Goal: Task Accomplishment & Management: Manage account settings

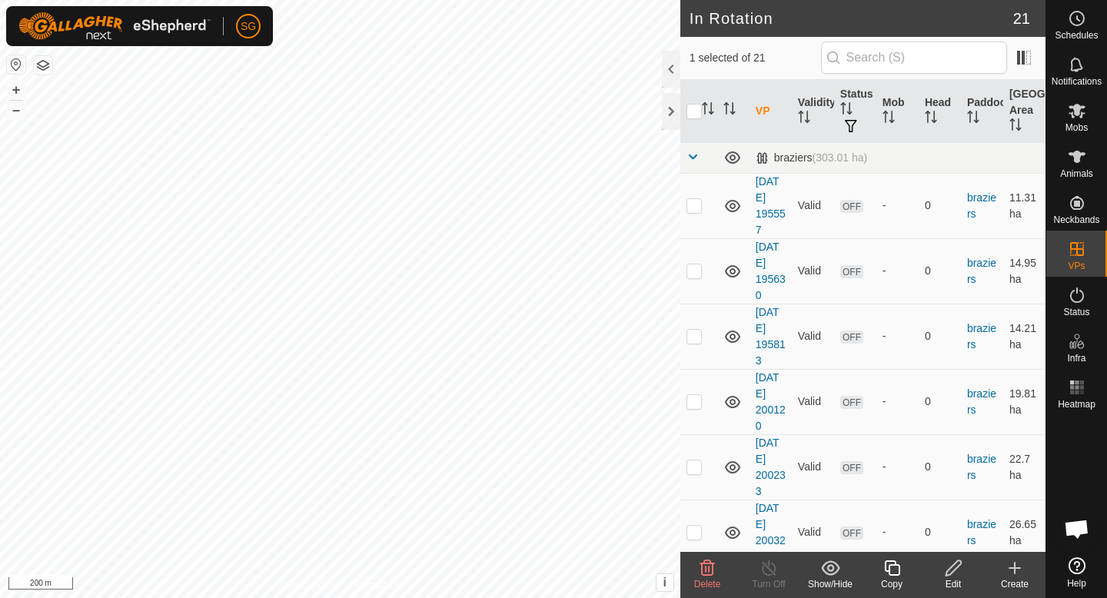
scroll to position [547, 0]
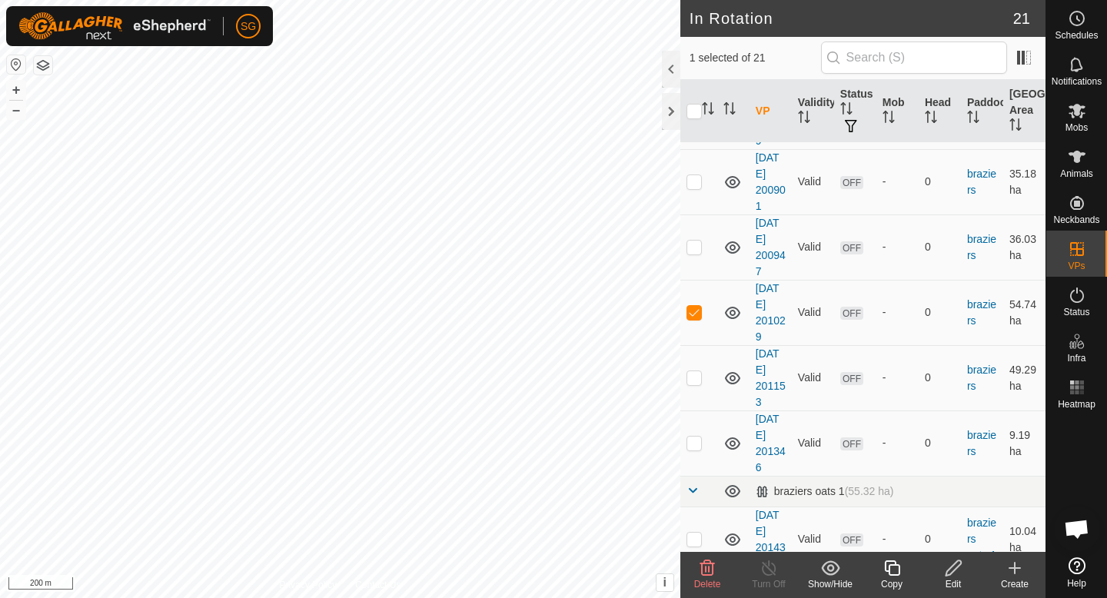
click at [704, 141] on div "In Rotation 21 1 selected of 21 VP Validity Status Mob Head Paddock Grazing Are…" at bounding box center [523, 299] width 1046 height 598
click at [709, 6] on div "In Rotation 21 1 selected of 21 VP Validity Status Mob Head Paddock Grazing Are…" at bounding box center [523, 299] width 1046 height 598
click at [693, 314] on p-checkbox at bounding box center [694, 312] width 15 height 12
checkbox input "false"
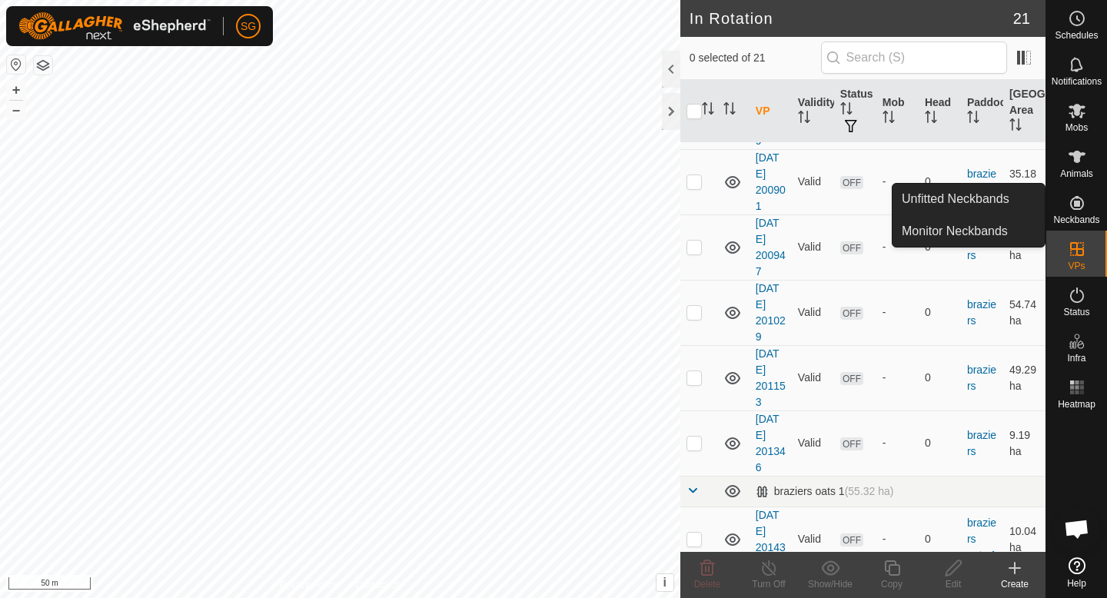
click at [1092, 209] on div "Neckbands" at bounding box center [1076, 208] width 61 height 46
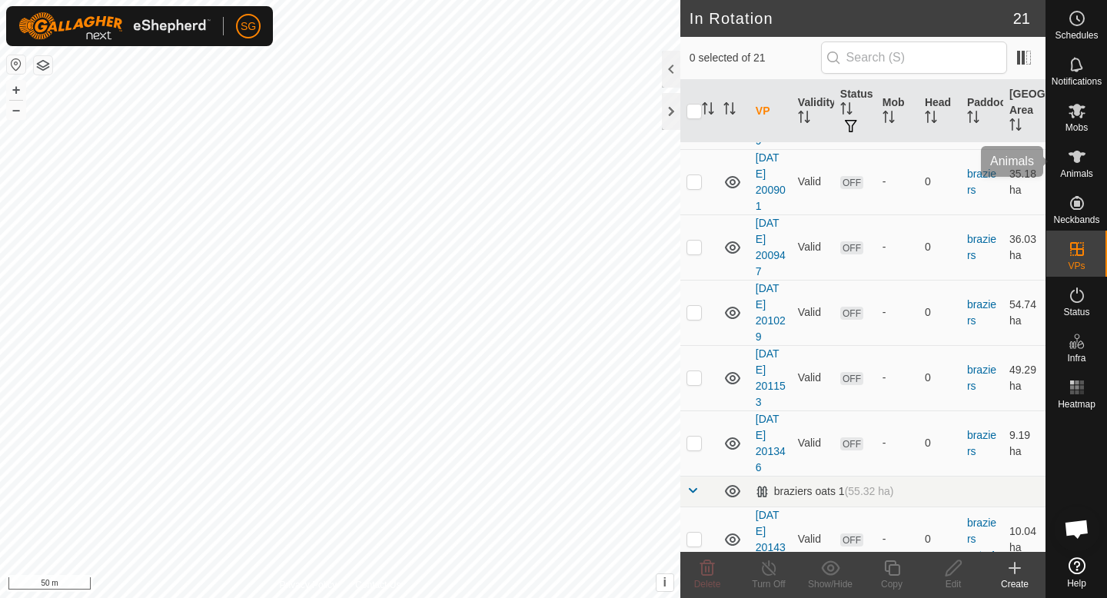
click at [1078, 161] on icon at bounding box center [1077, 157] width 17 height 12
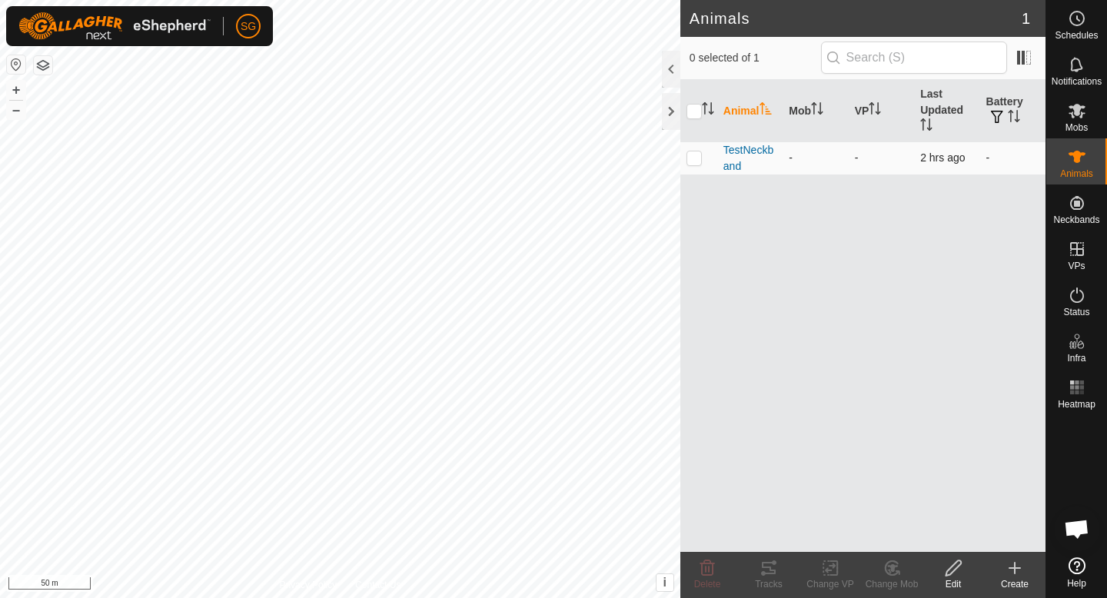
click at [824, 166] on td "-" at bounding box center [815, 157] width 65 height 33
click at [947, 161] on span "2 hrs ago" at bounding box center [942, 157] width 45 height 12
click at [772, 151] on span "TestNeckband" at bounding box center [750, 158] width 53 height 32
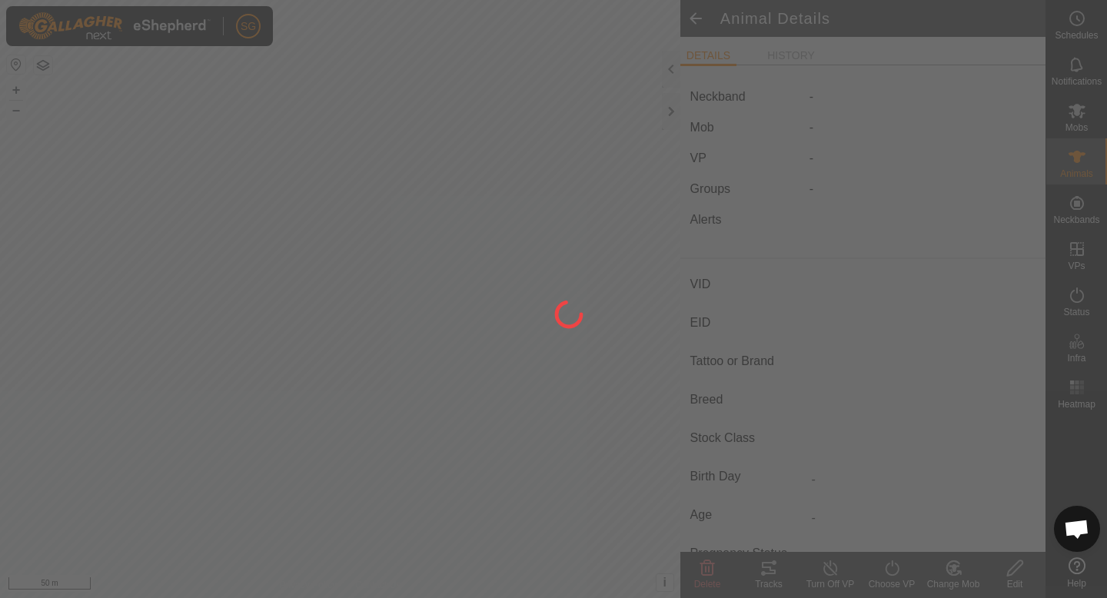
type input "TestNeckband"
type input "-"
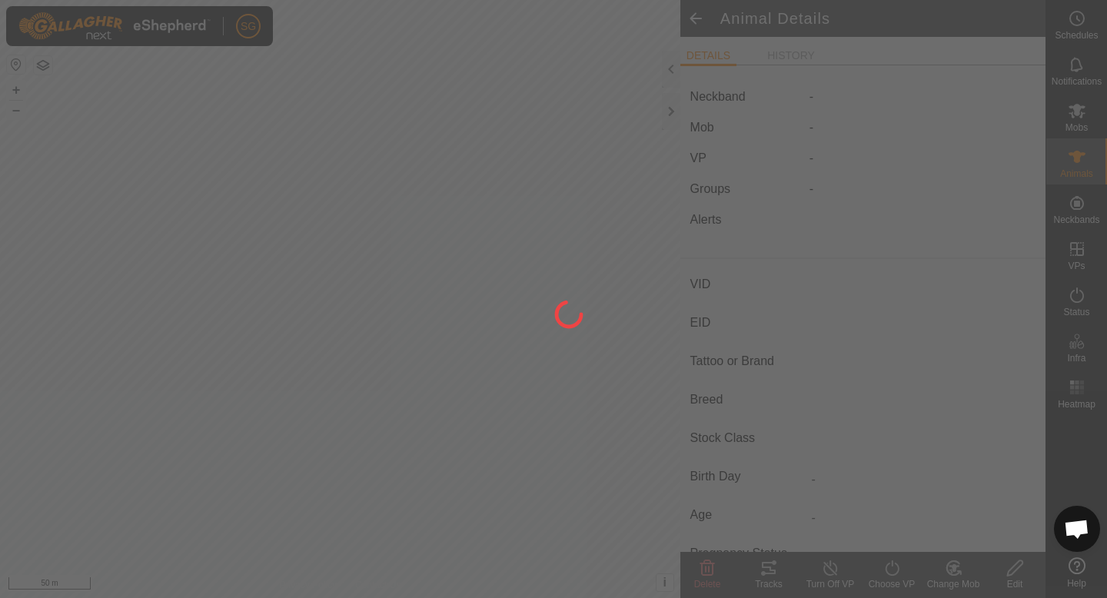
type input "0 kg"
type input "-"
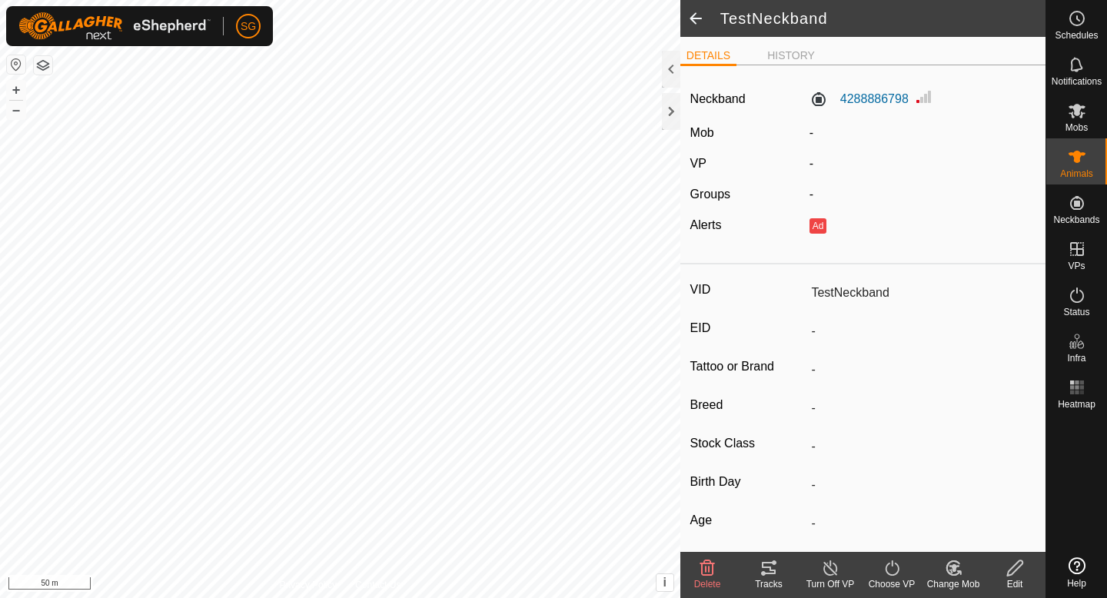
click at [688, 14] on span at bounding box center [695, 18] width 31 height 37
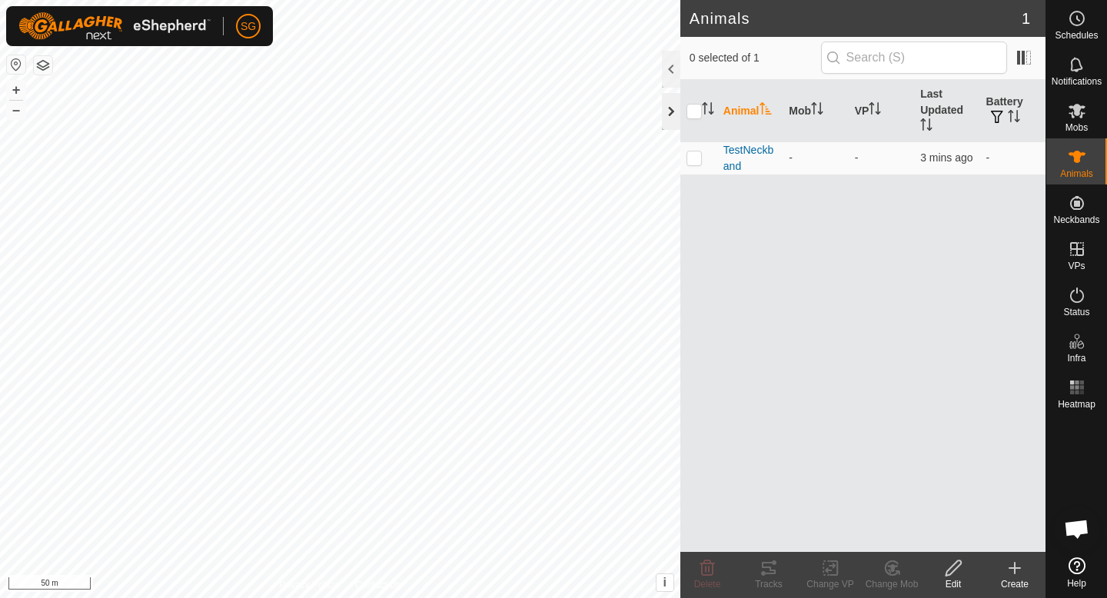
click at [663, 118] on div at bounding box center [671, 111] width 18 height 37
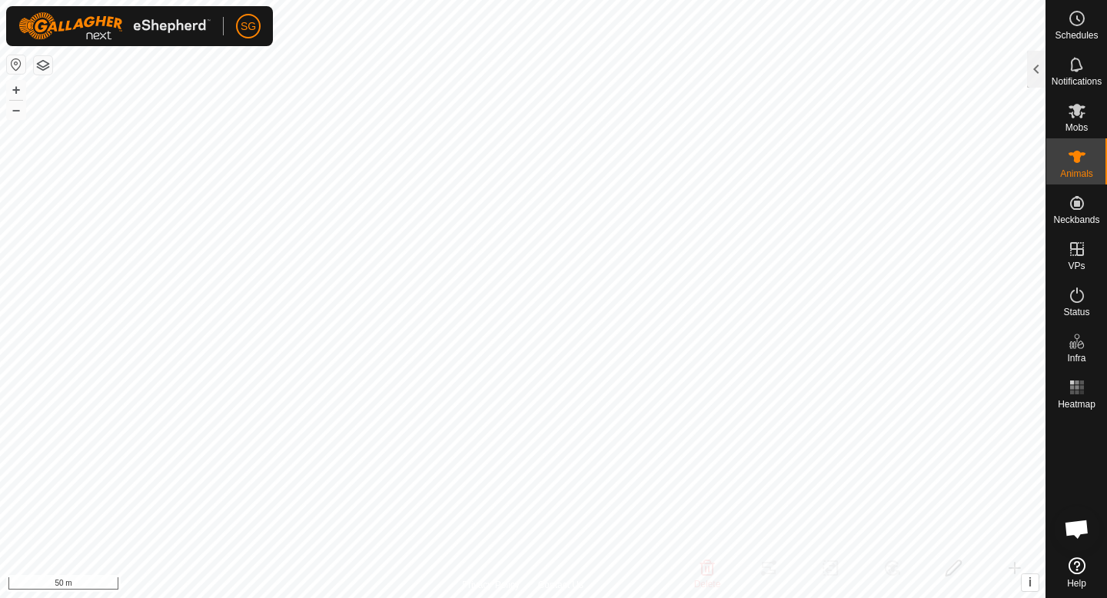
click at [48, 63] on button "button" at bounding box center [43, 65] width 18 height 18
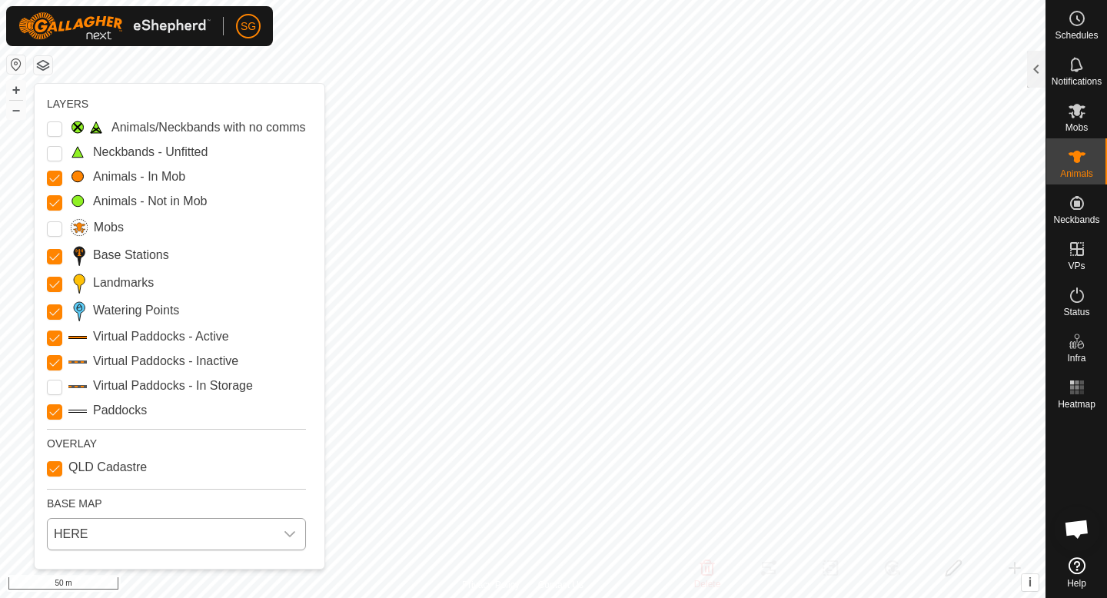
click at [151, 536] on span "HERE" at bounding box center [161, 534] width 227 height 31
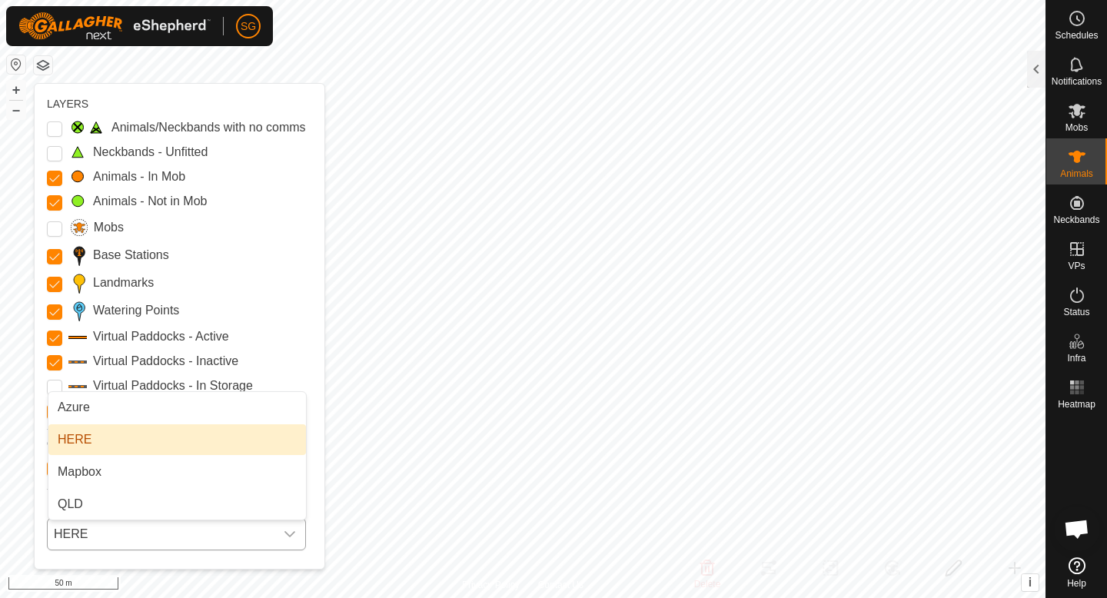
click at [169, 439] on li "HERE" at bounding box center [177, 439] width 258 height 31
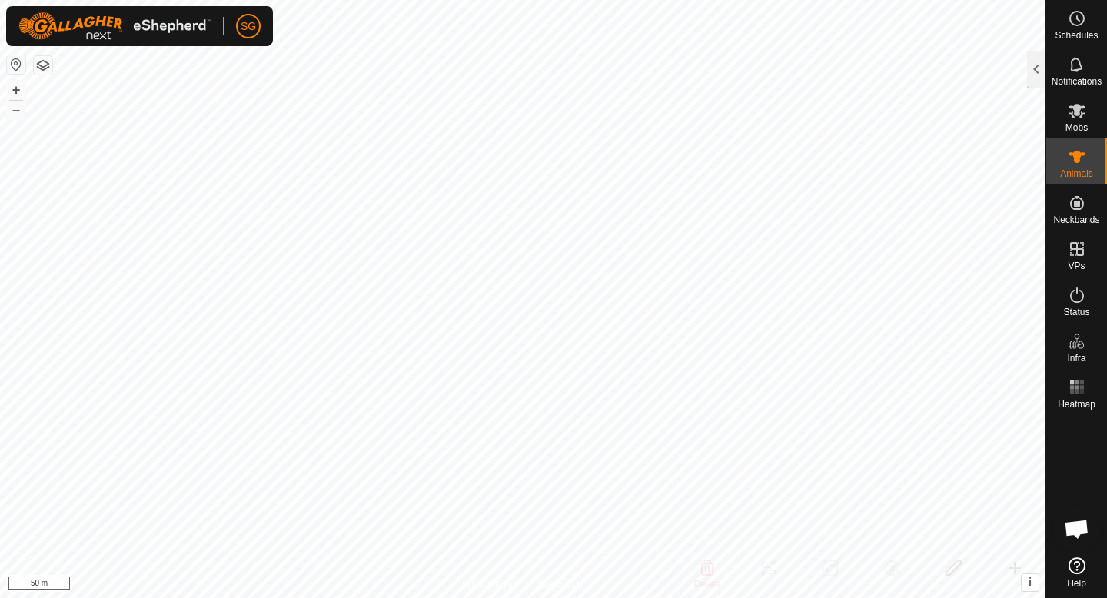
click at [730, 0] on html "SG Schedules Notifications Mobs Animals Neckbands VPs Status Infra Heatmap Help…" at bounding box center [553, 299] width 1107 height 598
